Goal: Transaction & Acquisition: Purchase product/service

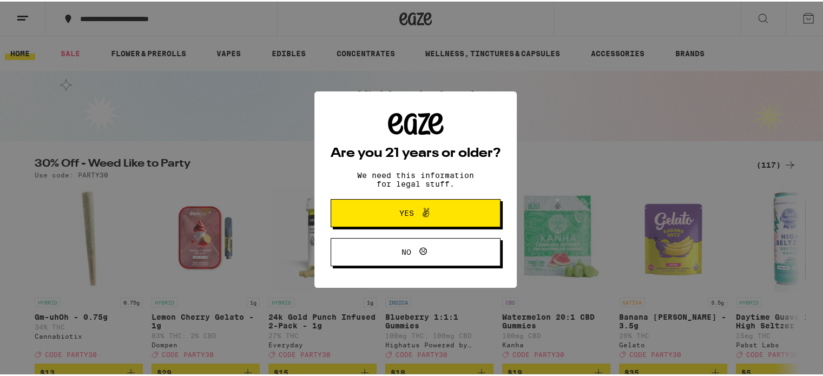
click at [375, 224] on button "Yes" at bounding box center [415, 211] width 170 height 28
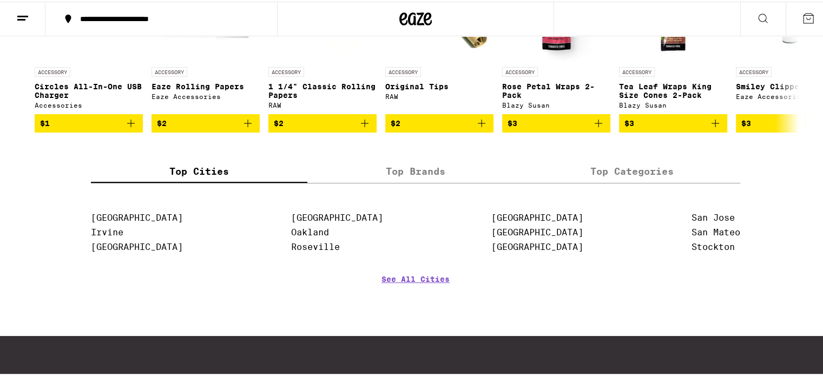
scroll to position [4728, 0]
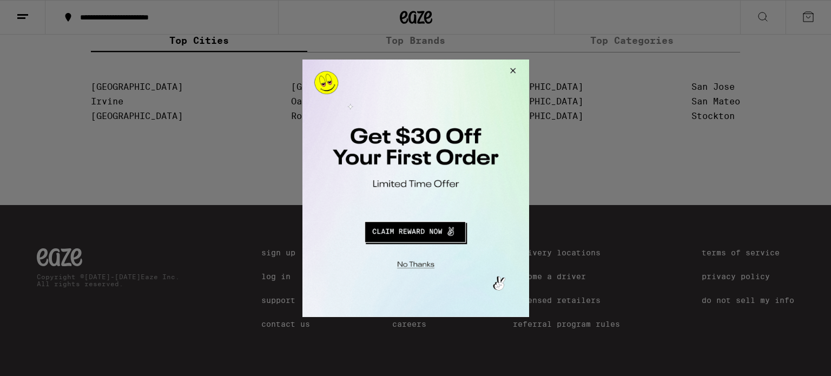
click at [565, 176] on div at bounding box center [415, 188] width 831 height 376
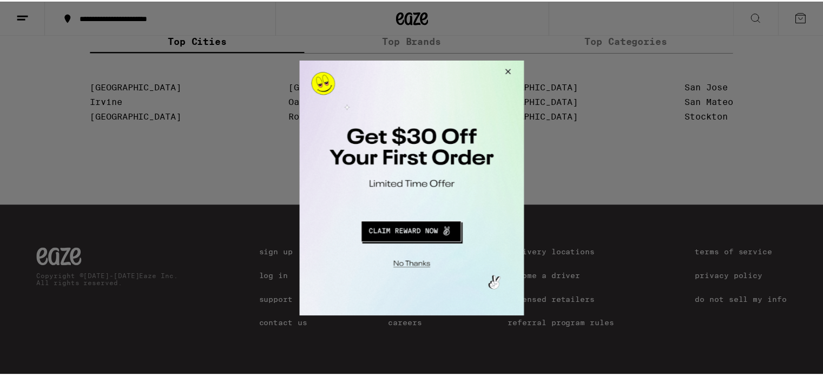
click at [513, 68] on button "Close Modal" at bounding box center [507, 73] width 29 height 26
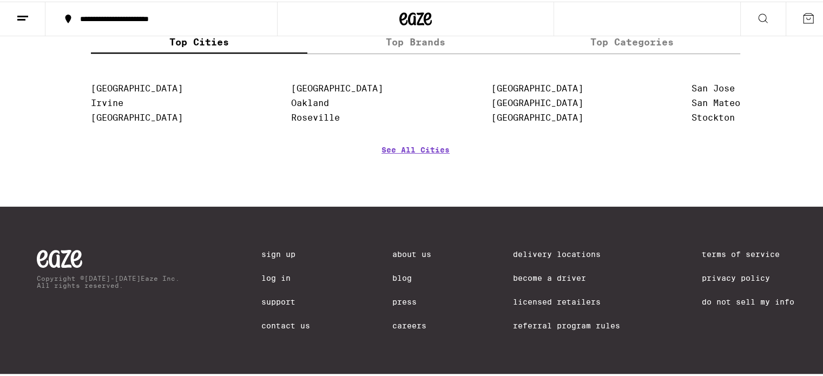
click at [349, 236] on div "Copyright © [DATE]-[DATE] Eaze Inc. All rights reserved. Sign Up Log In Support…" at bounding box center [415, 290] width 779 height 171
click at [544, 248] on link "Delivery Locations" at bounding box center [566, 252] width 107 height 9
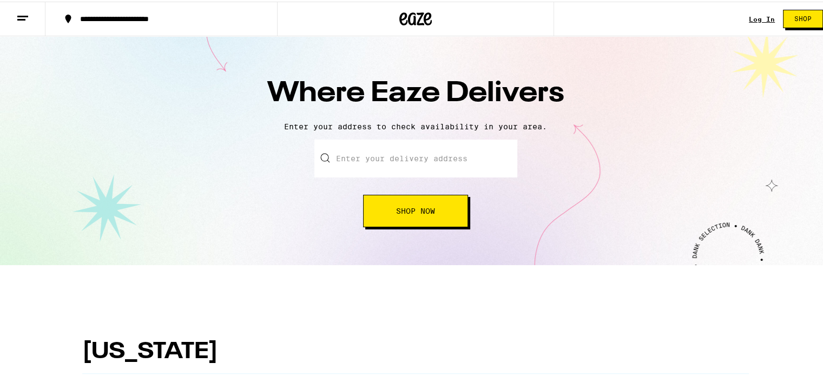
click at [439, 151] on input "text" at bounding box center [415, 157] width 203 height 38
type input "3"
click at [439, 151] on input "text" at bounding box center [415, 157] width 203 height 38
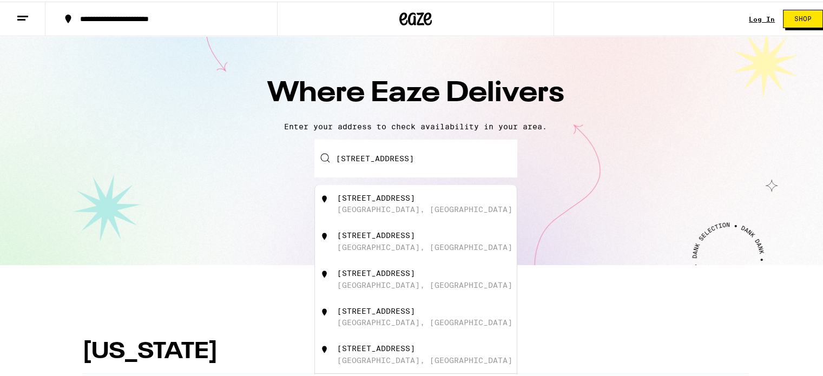
click at [400, 204] on div "[STREET_ADDRESS]" at bounding box center [433, 202] width 193 height 21
type input "[STREET_ADDRESS]"
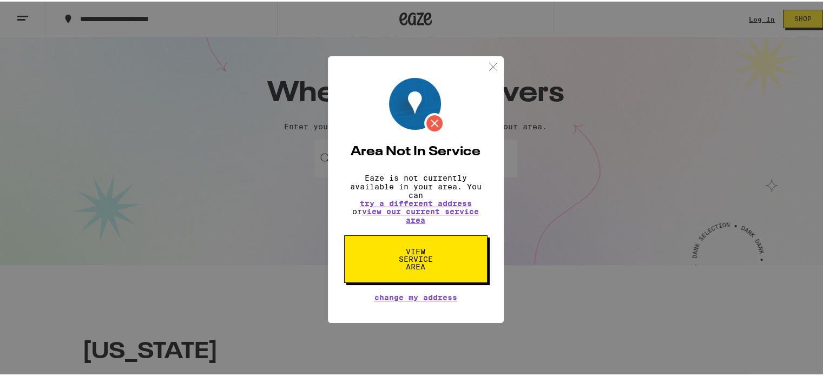
click at [408, 267] on span "View Service Area" at bounding box center [416, 257] width 56 height 23
click at [413, 262] on span "View Service Area" at bounding box center [416, 257] width 56 height 23
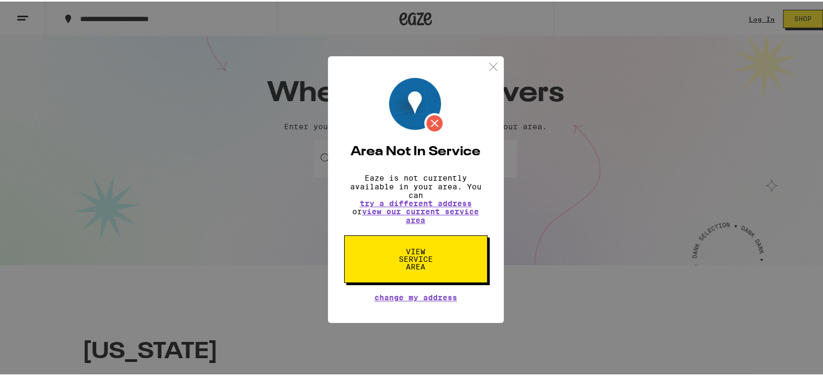
click at [413, 262] on span "View Service Area" at bounding box center [416, 257] width 56 height 23
click at [419, 213] on link "view our current service area" at bounding box center [420, 214] width 117 height 17
click at [616, 82] on div "Area Not In Service Eaze is not currently available in your area. You can try a…" at bounding box center [415, 188] width 831 height 376
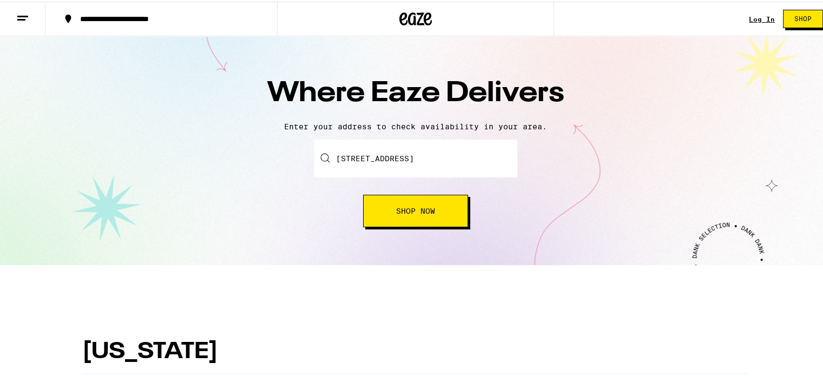
click at [0, 6] on button at bounding box center [22, 18] width 45 height 34
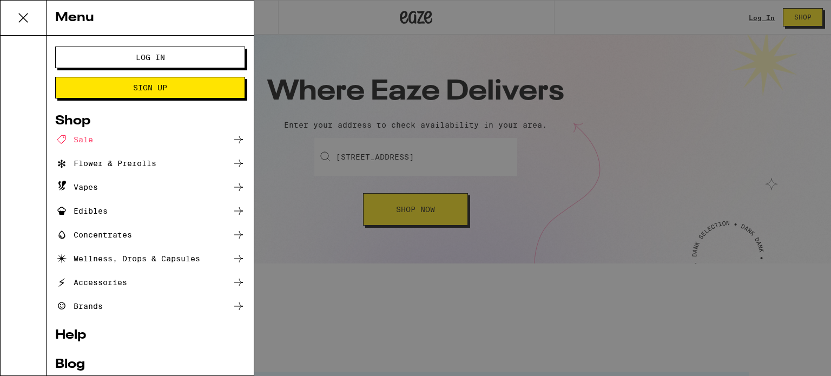
click at [23, 17] on button at bounding box center [24, 18] width 46 height 35
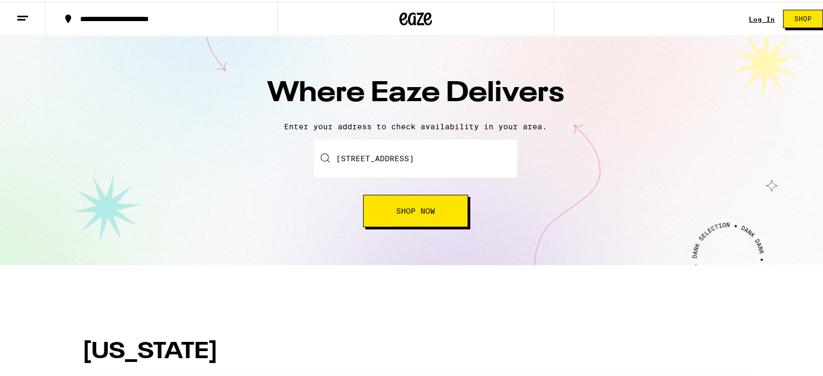
click at [23, 18] on line at bounding box center [21, 18] width 8 height 0
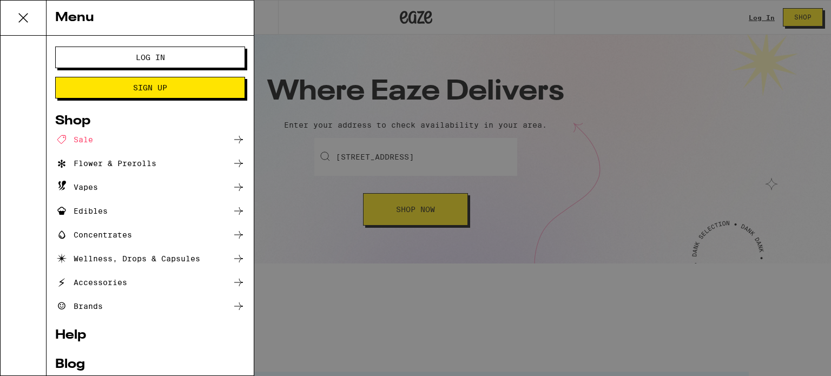
click at [320, 42] on div "Menu Log In Sign Up Shop Sale Flower & Prerolls Vapes Edibles Concentrates Well…" at bounding box center [415, 188] width 831 height 376
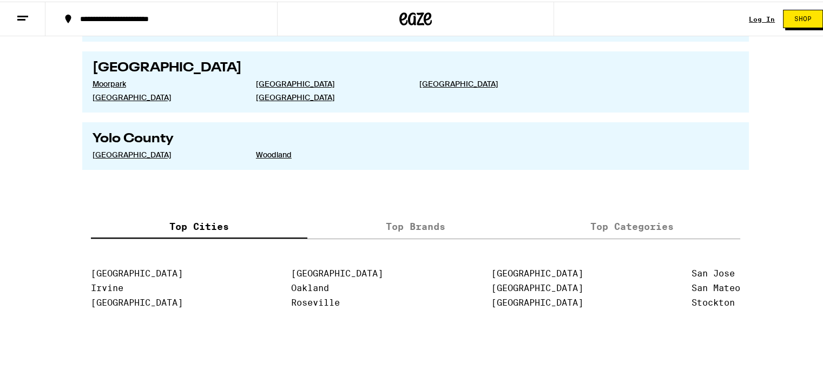
scroll to position [2218, 0]
